Goal: Transaction & Acquisition: Purchase product/service

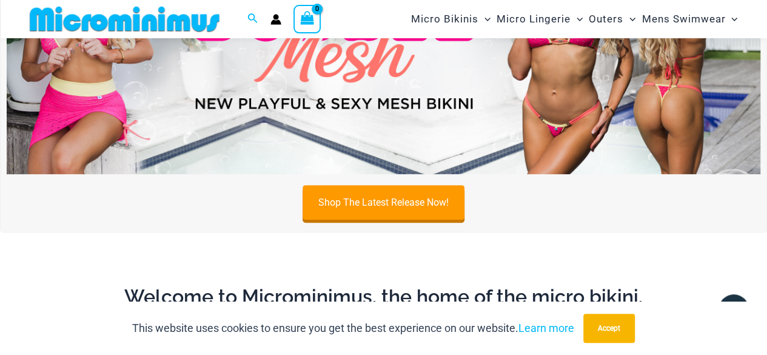
scroll to position [50, 0]
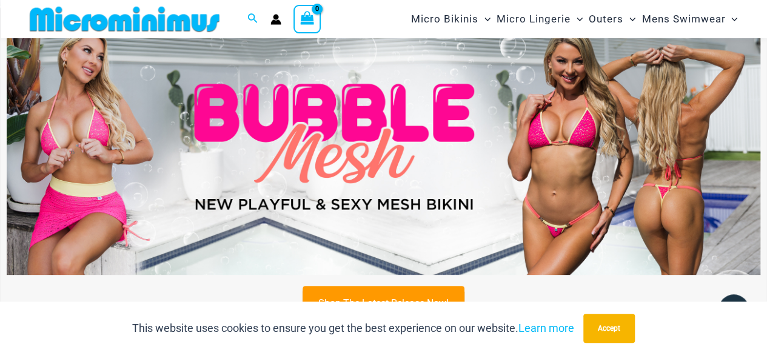
click at [428, 121] on img at bounding box center [384, 147] width 754 height 256
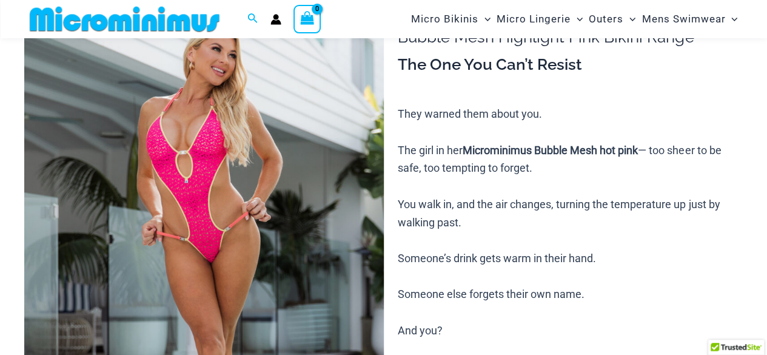
scroll to position [120, 0]
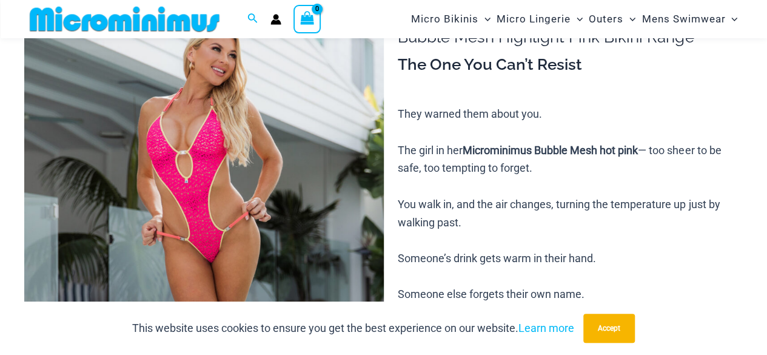
click at [252, 190] on img at bounding box center [204, 259] width 360 height 539
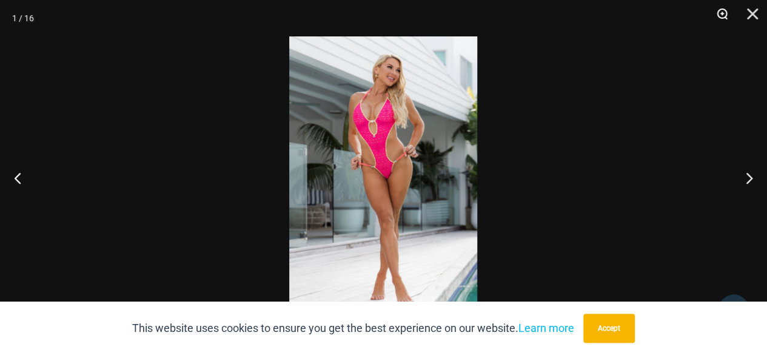
click at [719, 10] on button "Zoom" at bounding box center [718, 18] width 30 height 36
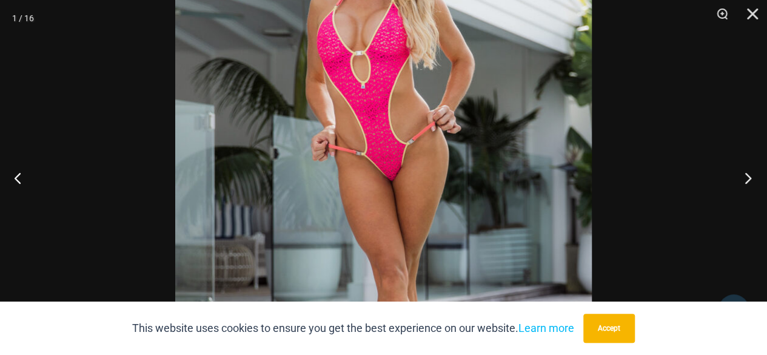
click at [750, 180] on button "Next" at bounding box center [744, 177] width 45 height 61
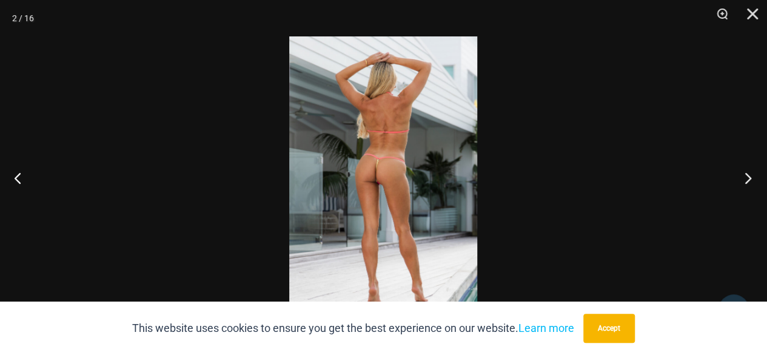
click at [750, 180] on button "Next" at bounding box center [744, 177] width 45 height 61
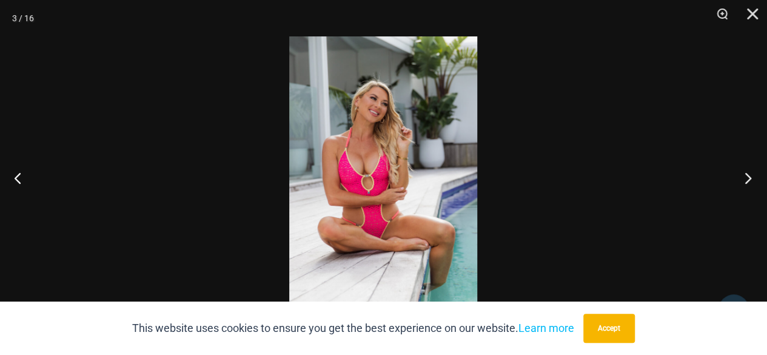
click at [750, 180] on button "Next" at bounding box center [744, 177] width 45 height 61
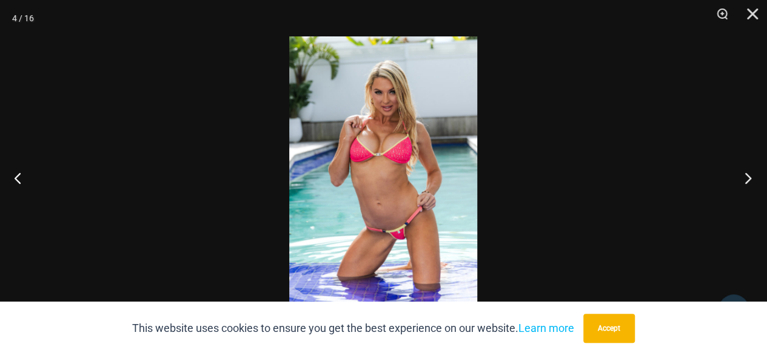
click at [753, 180] on button "Next" at bounding box center [744, 177] width 45 height 61
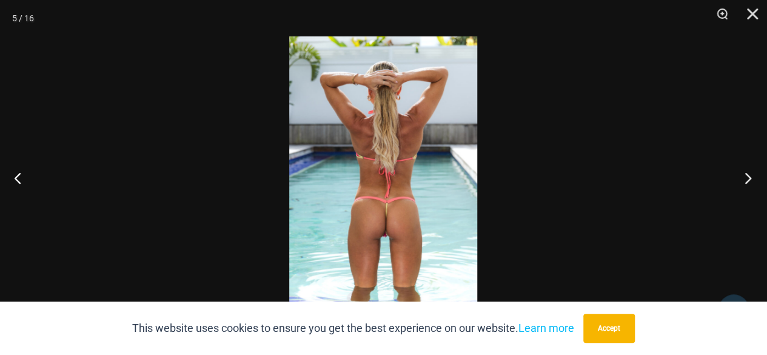
click at [753, 180] on button "Next" at bounding box center [744, 177] width 45 height 61
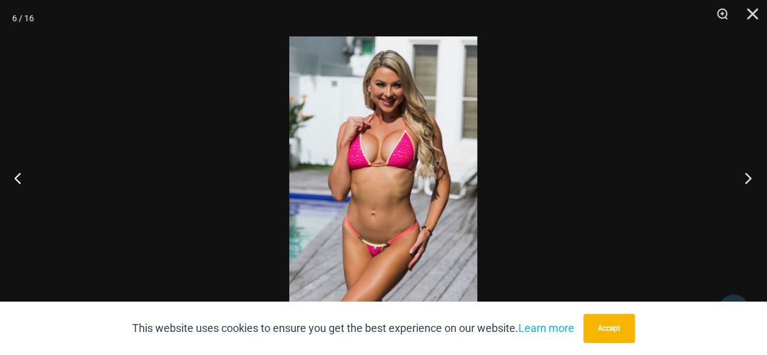
click at [753, 180] on button "Next" at bounding box center [744, 177] width 45 height 61
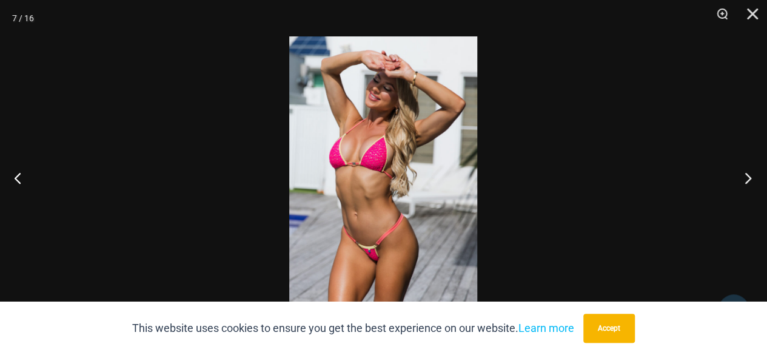
click at [753, 180] on button "Next" at bounding box center [744, 177] width 45 height 61
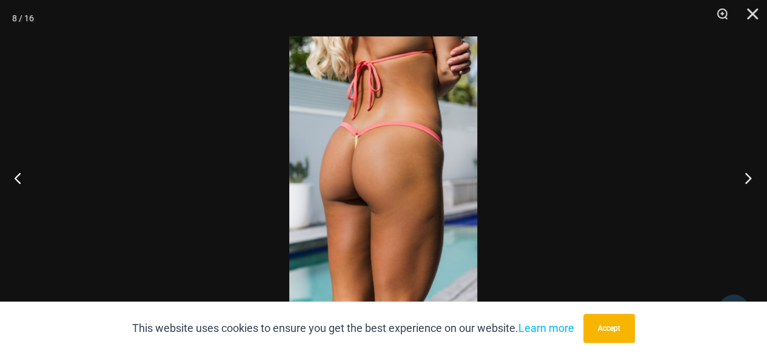
click at [753, 180] on button "Next" at bounding box center [744, 177] width 45 height 61
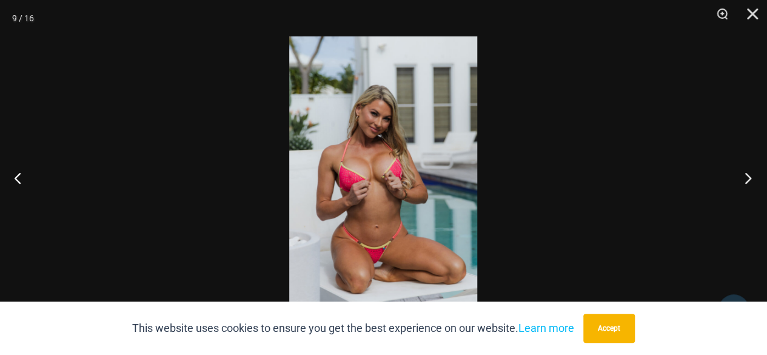
click at [753, 180] on button "Next" at bounding box center [744, 177] width 45 height 61
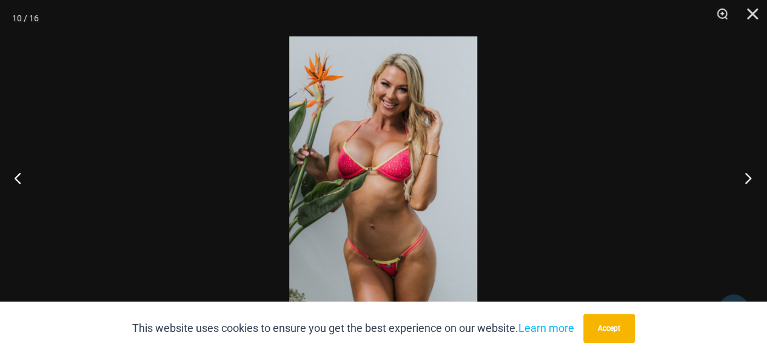
click at [753, 180] on button "Next" at bounding box center [744, 177] width 45 height 61
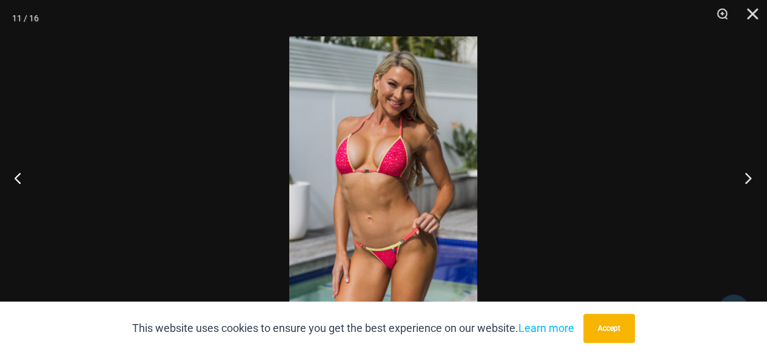
click at [753, 180] on button "Next" at bounding box center [744, 177] width 45 height 61
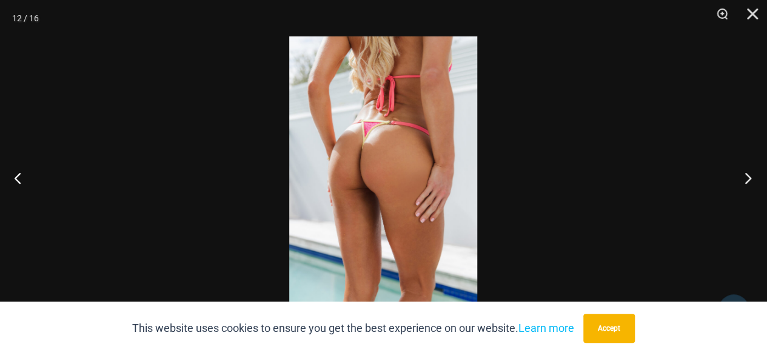
click at [753, 180] on button "Next" at bounding box center [744, 177] width 45 height 61
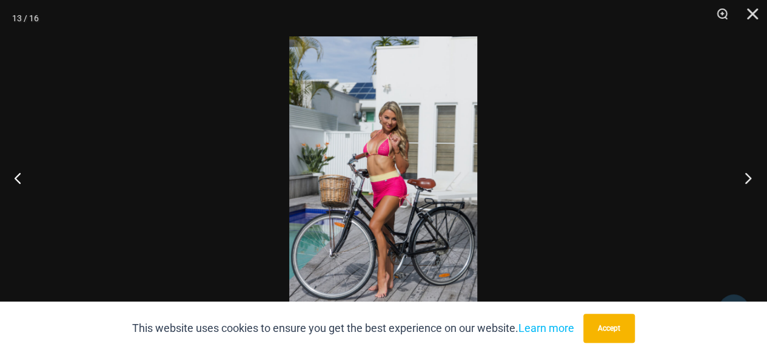
click at [753, 180] on button "Next" at bounding box center [744, 177] width 45 height 61
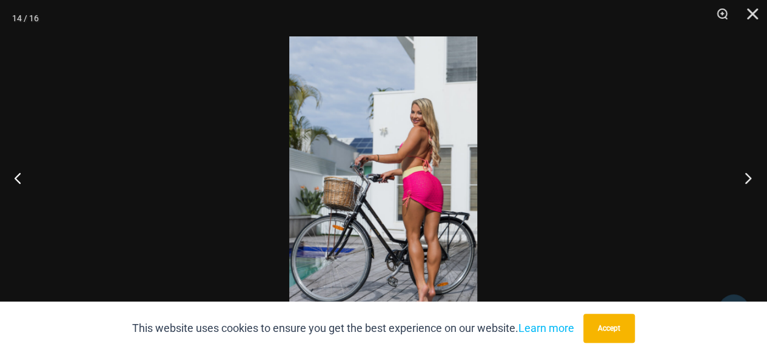
click at [753, 180] on button "Next" at bounding box center [744, 177] width 45 height 61
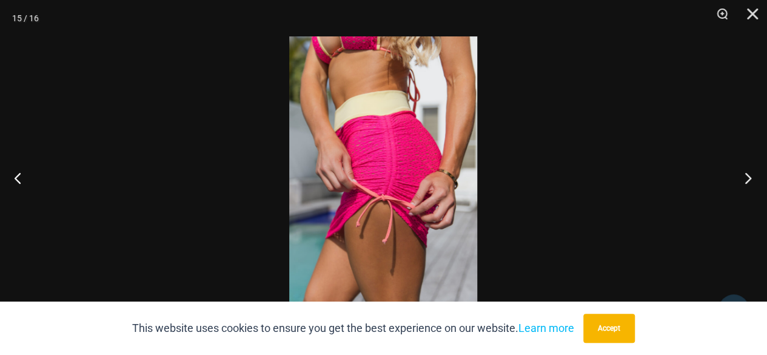
click at [753, 180] on button "Next" at bounding box center [744, 177] width 45 height 61
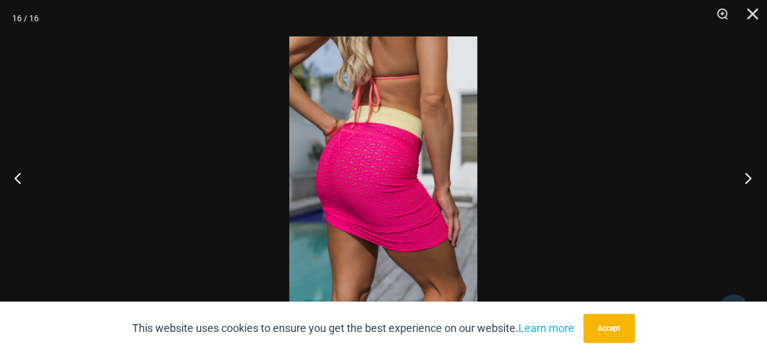
click at [753, 180] on button "Next" at bounding box center [744, 177] width 45 height 61
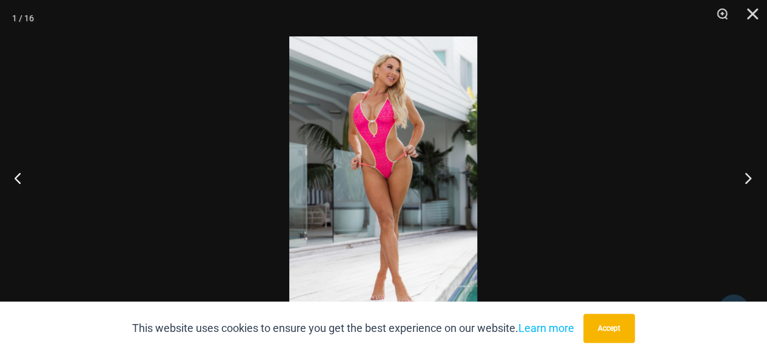
click at [753, 180] on button "Next" at bounding box center [744, 177] width 45 height 61
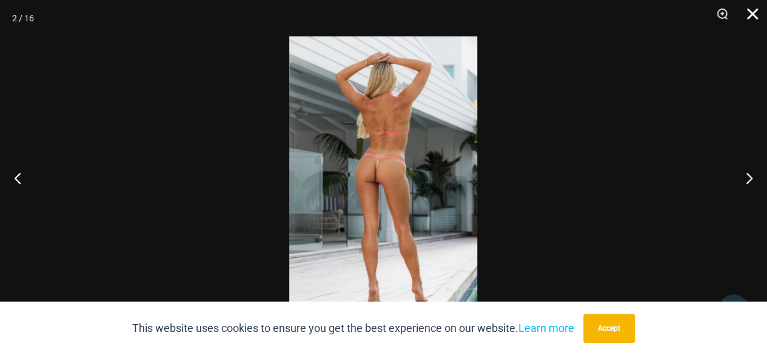
click at [753, 8] on button "Close" at bounding box center [748, 18] width 30 height 36
